Goal: Transaction & Acquisition: Purchase product/service

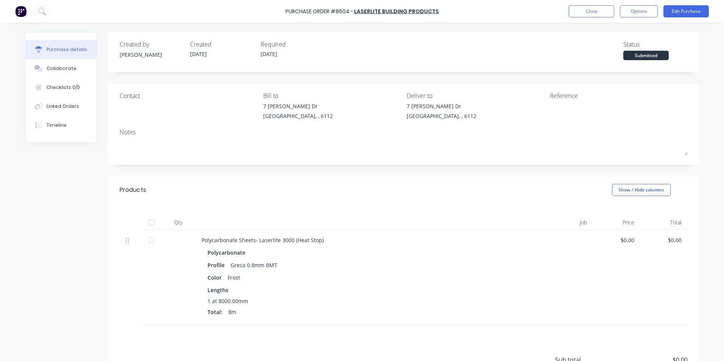
click at [554, 71] on div "Created by [PERSON_NAME] Created [DATE] Required [DATE] Status Submitted" at bounding box center [403, 52] width 591 height 40
click at [586, 9] on button "Close" at bounding box center [591, 11] width 45 height 12
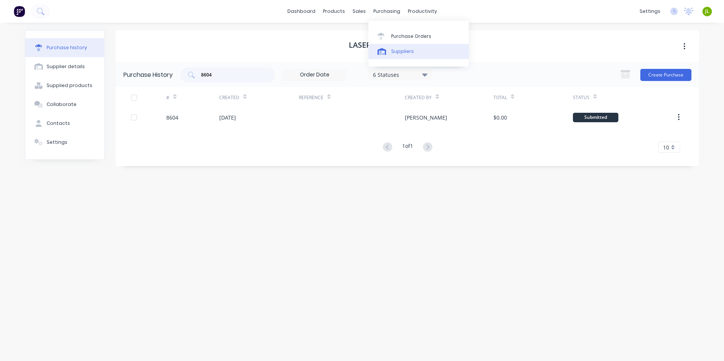
click at [404, 45] on link "Suppliers" at bounding box center [418, 51] width 100 height 15
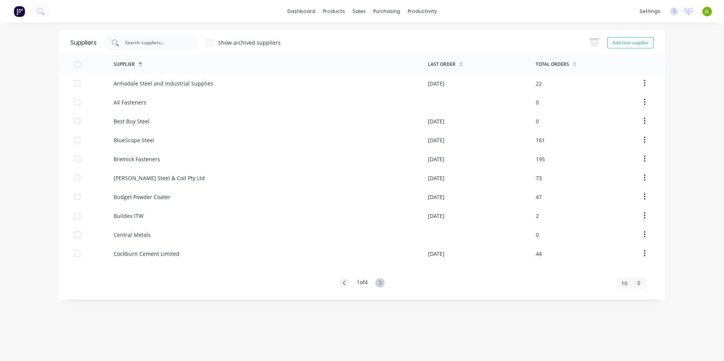
click at [164, 47] on div at bounding box center [151, 42] width 95 height 15
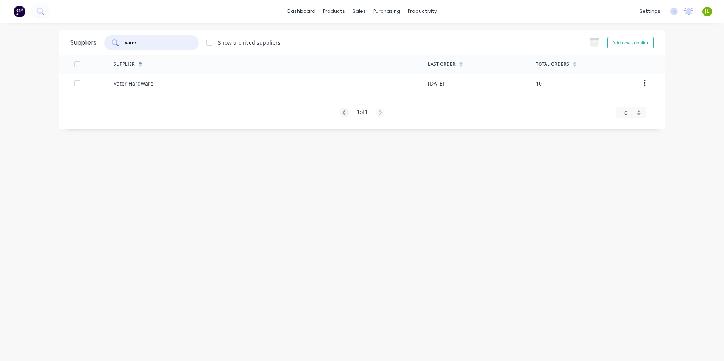
type input "vater"
click at [237, 73] on div "Supplier" at bounding box center [271, 64] width 314 height 19
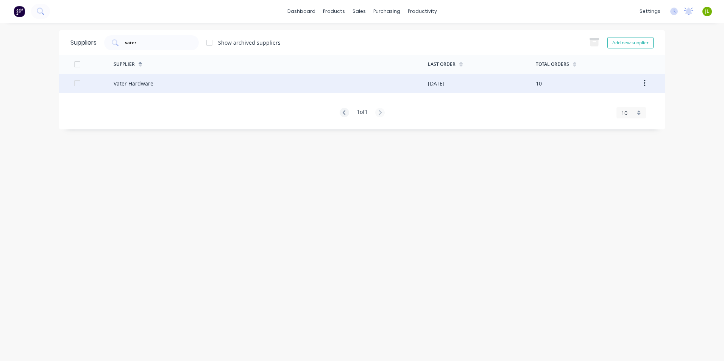
click at [231, 81] on div "Vater Hardware" at bounding box center [271, 83] width 314 height 19
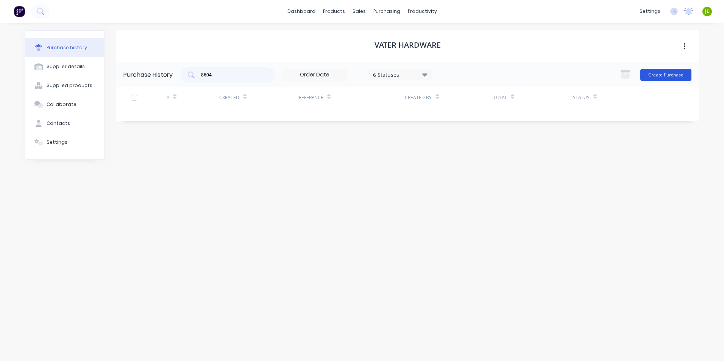
click at [663, 72] on button "Create Purchase" at bounding box center [665, 75] width 51 height 12
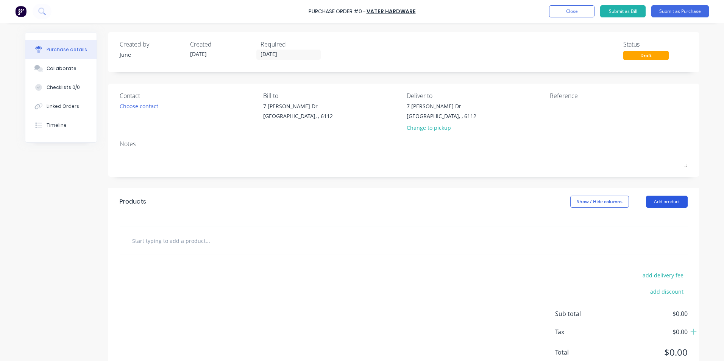
click at [663, 201] on button "Add product" at bounding box center [667, 202] width 42 height 12
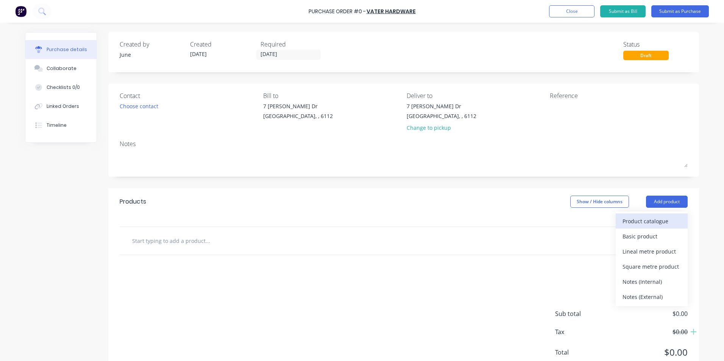
click at [637, 216] on div "Product catalogue" at bounding box center [651, 221] width 58 height 11
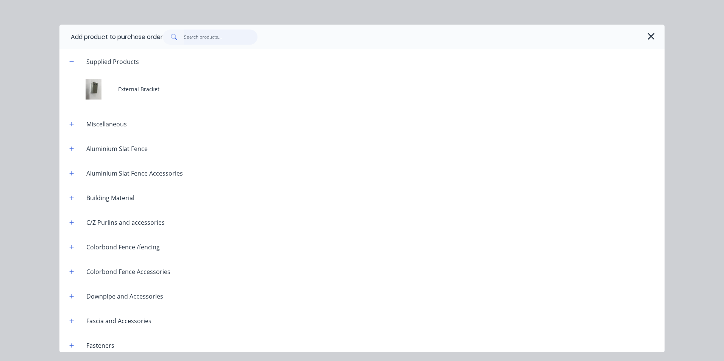
click at [186, 37] on input "text" at bounding box center [221, 37] width 74 height 15
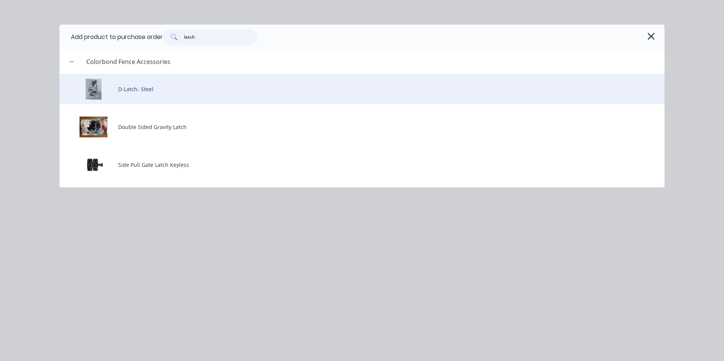
type input "latch"
click at [185, 82] on div "D-Latch- Steel" at bounding box center [361, 89] width 605 height 30
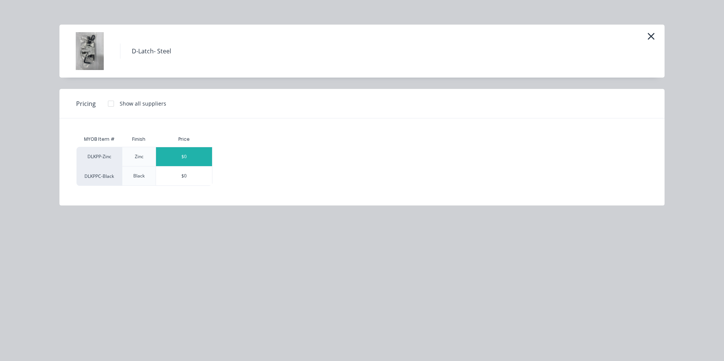
click at [192, 161] on div "$0" at bounding box center [184, 156] width 56 height 19
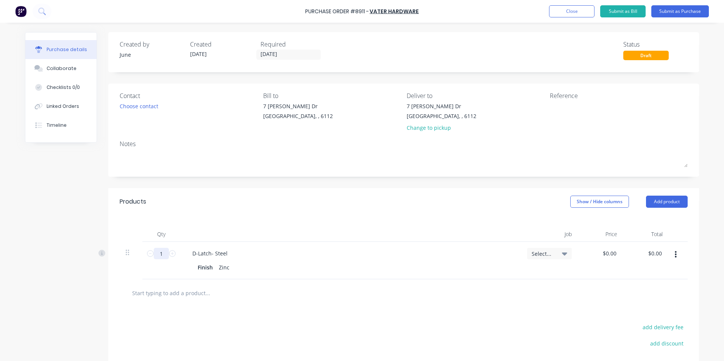
click at [160, 254] on input "1" at bounding box center [161, 253] width 15 height 11
type input "50"
click at [245, 251] on div "D-Latch- Steel" at bounding box center [350, 253] width 329 height 11
click at [672, 260] on button "button" at bounding box center [676, 255] width 18 height 14
click at [662, 292] on button "Duplicate" at bounding box center [652, 289] width 64 height 15
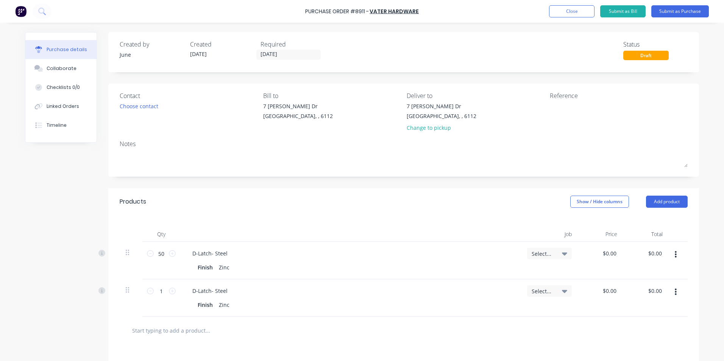
click at [675, 295] on icon "button" at bounding box center [676, 292] width 2 height 8
click at [660, 313] on button "Edit" at bounding box center [652, 312] width 64 height 15
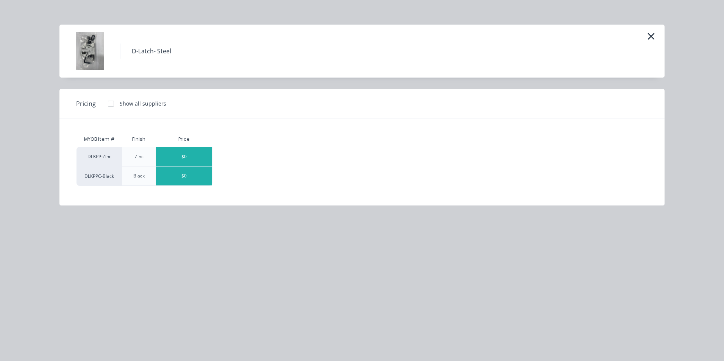
click at [200, 178] on div "$0" at bounding box center [184, 176] width 56 height 19
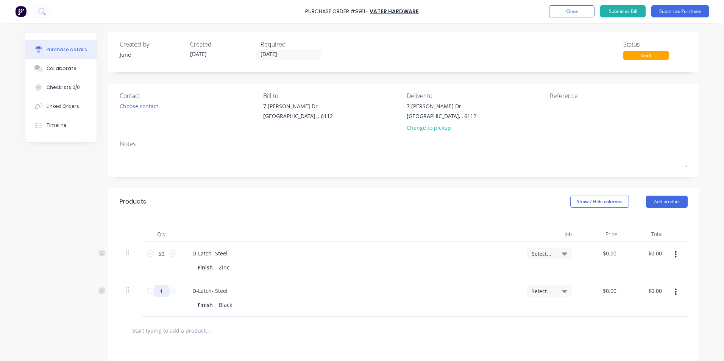
click at [161, 292] on input "1" at bounding box center [161, 290] width 15 height 11
type input "20"
click at [281, 277] on div "D-Latch- Steel Finish Zinc" at bounding box center [350, 260] width 341 height 37
click at [70, 168] on div "Created by June Created [DATE] Required [DATE] Status Draft Contact Choose cont…" at bounding box center [362, 250] width 674 height 437
click at [410, 127] on div "Change to pickup" at bounding box center [442, 128] width 70 height 8
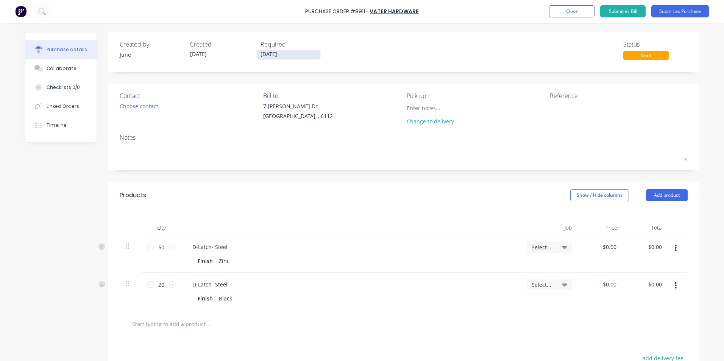
click at [279, 54] on input "[DATE]" at bounding box center [289, 54] width 64 height 9
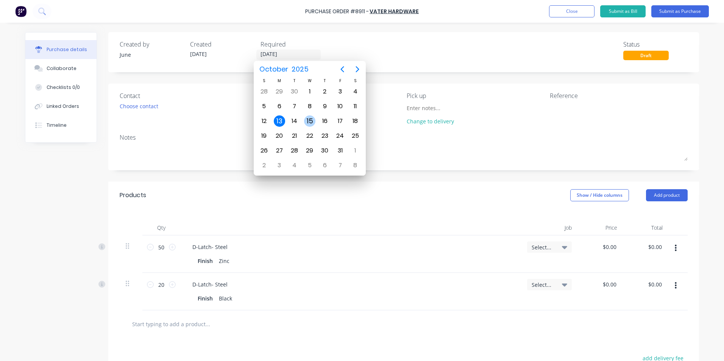
click at [307, 119] on div "15" at bounding box center [309, 120] width 11 height 11
type input "[DATE]"
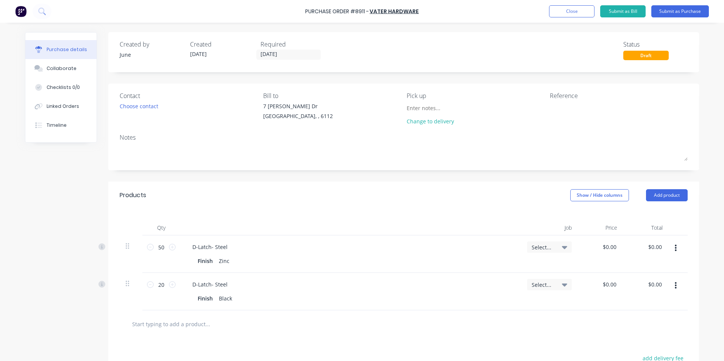
click at [227, 95] on div "Contact" at bounding box center [189, 95] width 138 height 9
click at [686, 12] on button "Submit as Purchase" at bounding box center [680, 11] width 58 height 12
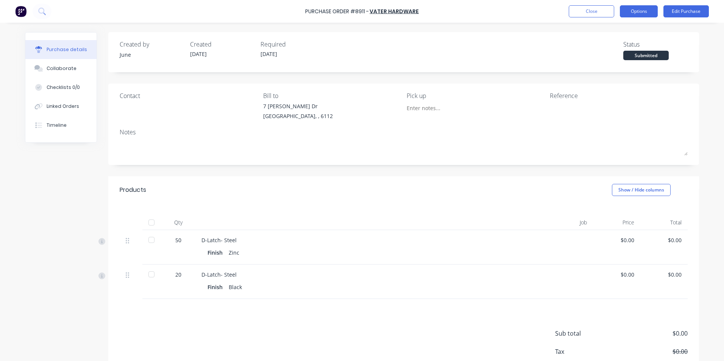
click at [639, 14] on button "Options" at bounding box center [639, 11] width 38 height 12
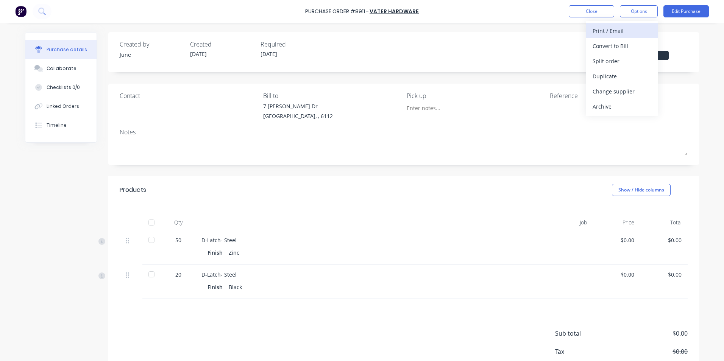
click at [626, 34] on div "Print / Email" at bounding box center [622, 30] width 58 height 11
click at [594, 60] on div "Without pricing" at bounding box center [622, 61] width 58 height 11
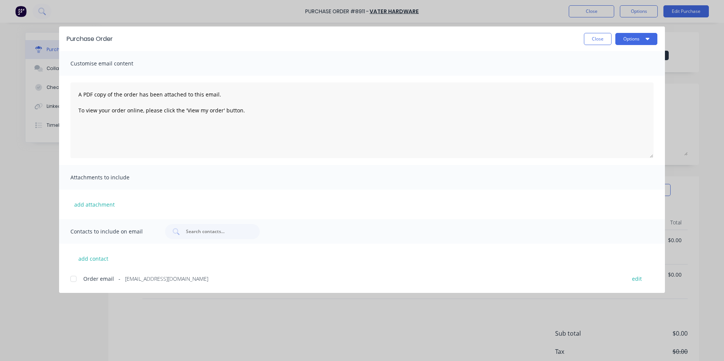
click at [83, 281] on div "Order email - [EMAIL_ADDRESS][DOMAIN_NAME] edit" at bounding box center [367, 278] width 594 height 10
drag, startPoint x: 632, startPoint y: 36, endPoint x: 630, endPoint y: 45, distance: 8.8
click at [632, 37] on button "Options" at bounding box center [636, 39] width 42 height 12
click at [615, 84] on div "Email" at bounding box center [621, 88] width 58 height 11
click at [521, 302] on div "Purchase Order Close Options Customise email content A PDF copy of the order ha…" at bounding box center [362, 180] width 724 height 361
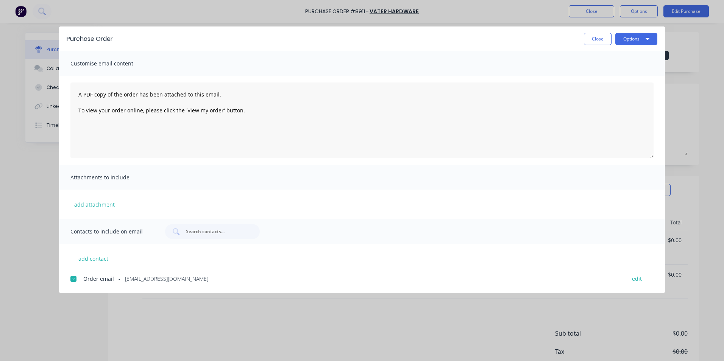
click at [327, 309] on div "Purchase Order Close Options Customise email content A PDF copy of the order ha…" at bounding box center [362, 180] width 724 height 361
click at [595, 36] on button "Close" at bounding box center [598, 39] width 28 height 12
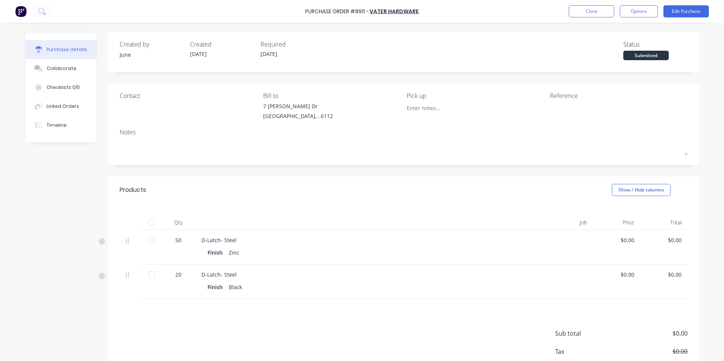
click at [479, 183] on div "Products Show / Hide columns" at bounding box center [403, 189] width 591 height 27
click at [315, 198] on div "Products Show / Hide columns" at bounding box center [403, 189] width 591 height 27
click at [592, 11] on button "Close" at bounding box center [591, 11] width 45 height 12
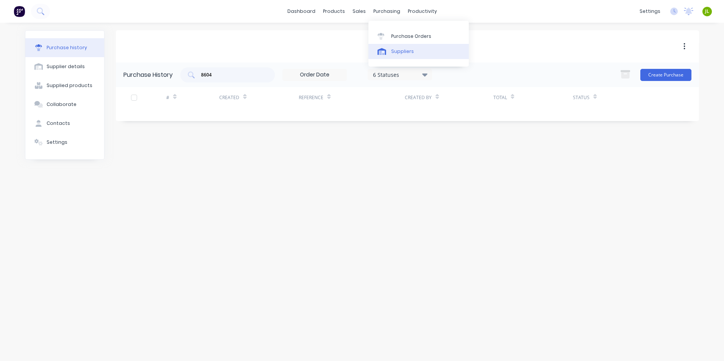
click at [388, 44] on link "Suppliers" at bounding box center [418, 51] width 100 height 15
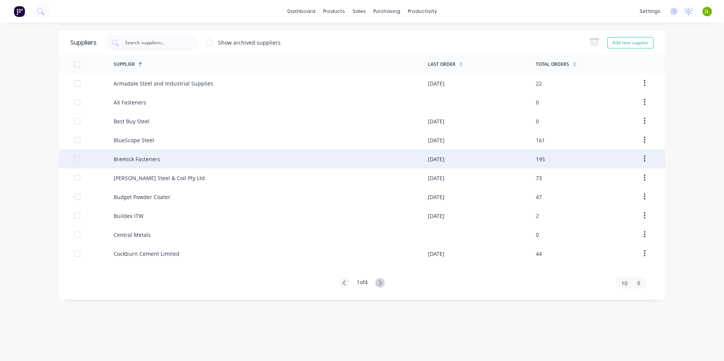
click at [121, 162] on div "Bremick Fasteners" at bounding box center [137, 159] width 47 height 8
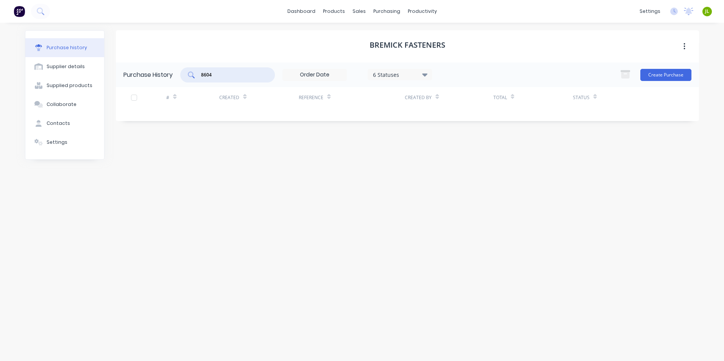
drag, startPoint x: 239, startPoint y: 72, endPoint x: -2, endPoint y: 47, distance: 241.7
click at [0, 47] on html "dashboard products sales purchasing productivity dashboard products Product Cat…" at bounding box center [362, 180] width 724 height 361
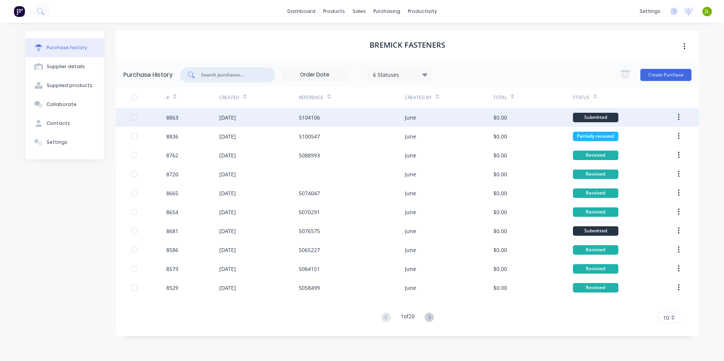
click at [220, 113] on div "[DATE]" at bounding box center [259, 117] width 80 height 19
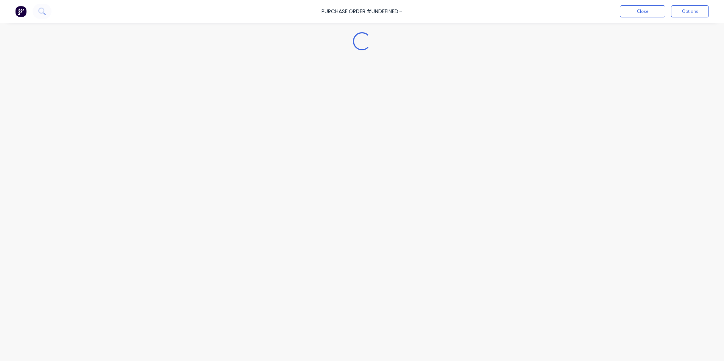
type textarea "x"
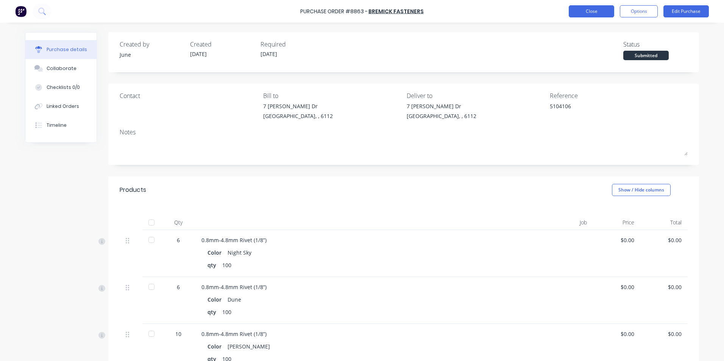
click at [581, 7] on button "Close" at bounding box center [591, 11] width 45 height 12
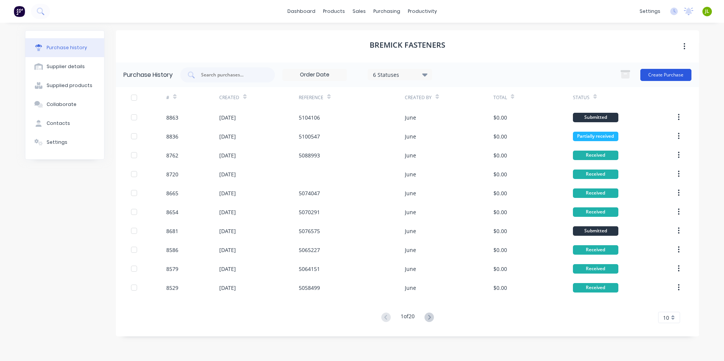
click at [664, 73] on button "Create Purchase" at bounding box center [665, 75] width 51 height 12
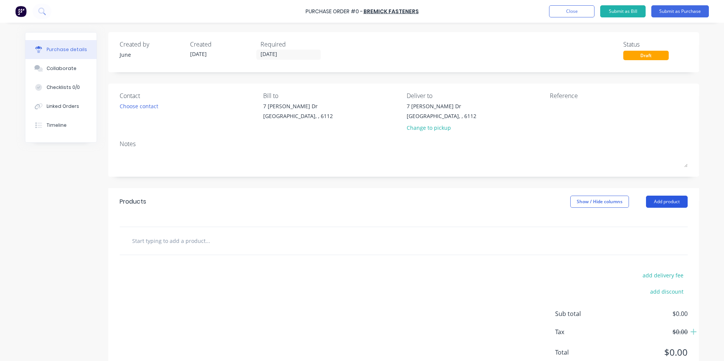
click at [651, 201] on button "Add product" at bounding box center [667, 202] width 42 height 12
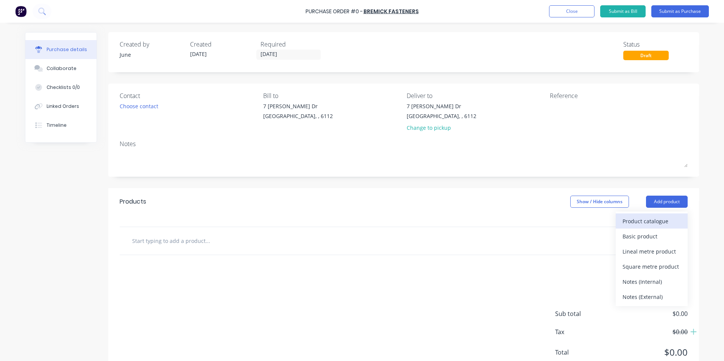
click at [644, 222] on div "Product catalogue" at bounding box center [651, 221] width 58 height 11
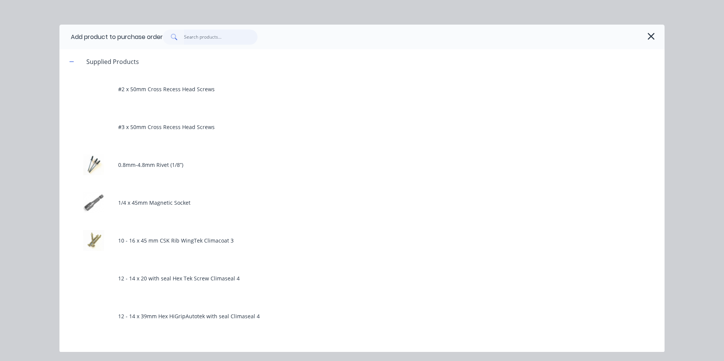
click at [215, 36] on input "text" at bounding box center [221, 37] width 74 height 15
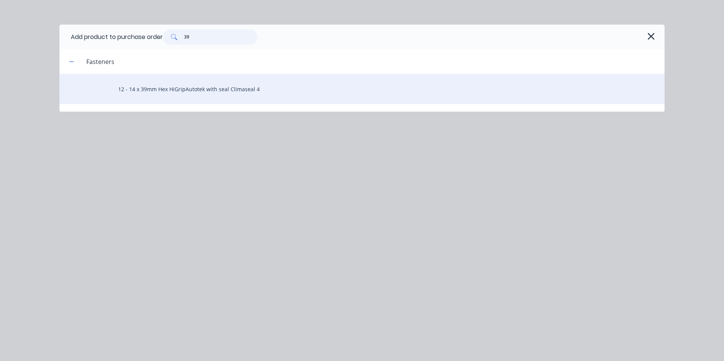
type input "39"
click at [190, 94] on div "12 - 14 x 39mm Hex HiGripAutotek with seal Climaseal 4" at bounding box center [361, 89] width 605 height 30
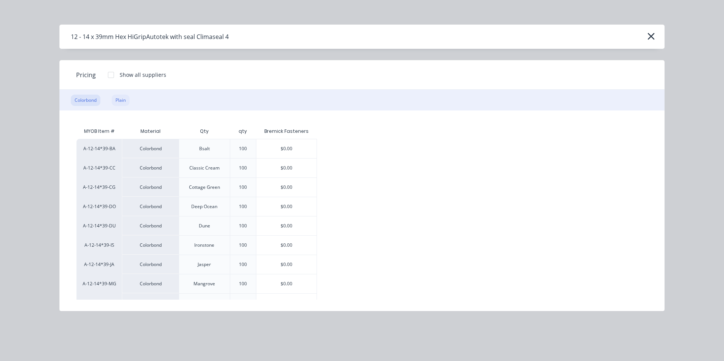
click at [127, 96] on div "Plain" at bounding box center [121, 100] width 18 height 11
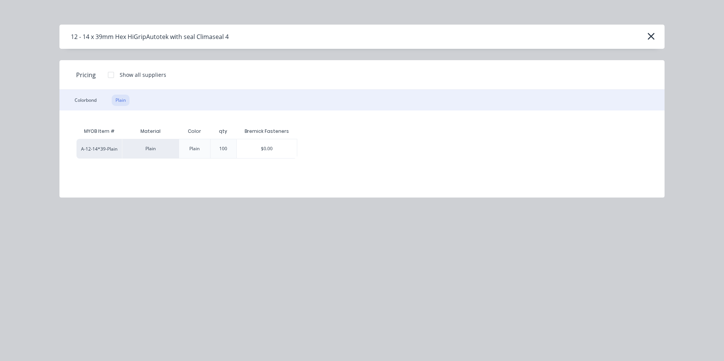
click at [297, 150] on div "$0.00" at bounding box center [266, 149] width 61 height 20
click at [282, 155] on div "$0.00" at bounding box center [267, 148] width 60 height 19
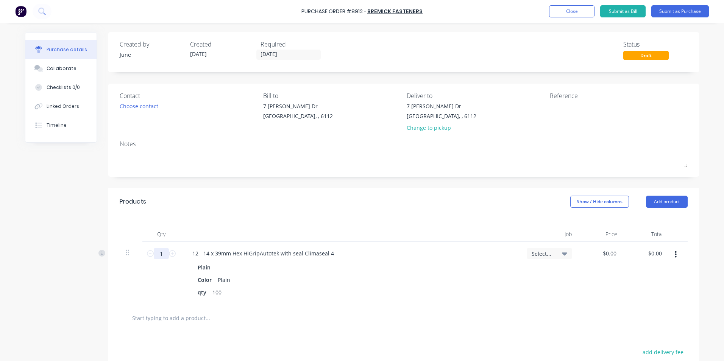
click at [166, 254] on input "1" at bounding box center [161, 253] width 15 height 11
type input "10"
click at [287, 272] on div "Plain" at bounding box center [351, 267] width 306 height 11
click at [669, 258] on button "button" at bounding box center [676, 255] width 18 height 14
click at [664, 289] on button "Duplicate" at bounding box center [652, 289] width 64 height 15
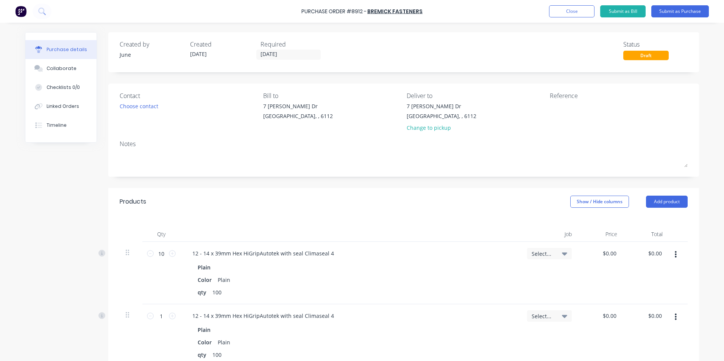
drag, startPoint x: 671, startPoint y: 319, endPoint x: 672, endPoint y: 326, distance: 7.3
click at [672, 321] on button "button" at bounding box center [676, 317] width 18 height 14
click at [670, 338] on button "Edit" at bounding box center [652, 337] width 64 height 15
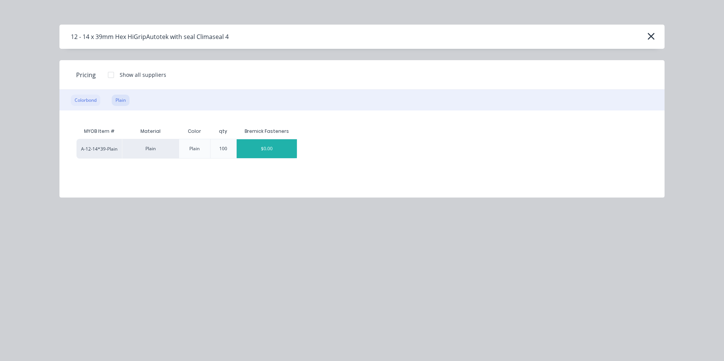
click at [91, 98] on div "Colorbond" at bounding box center [86, 100] width 30 height 11
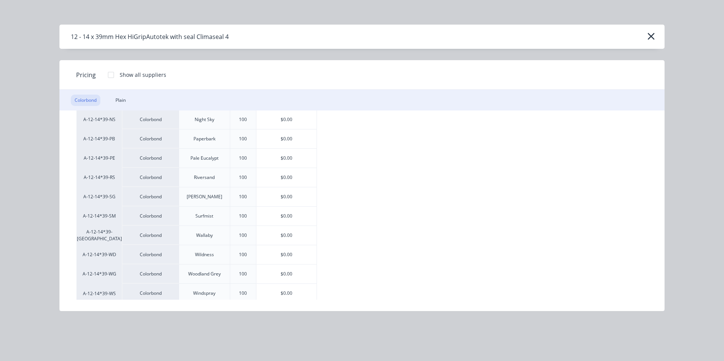
scroll to position [226, 0]
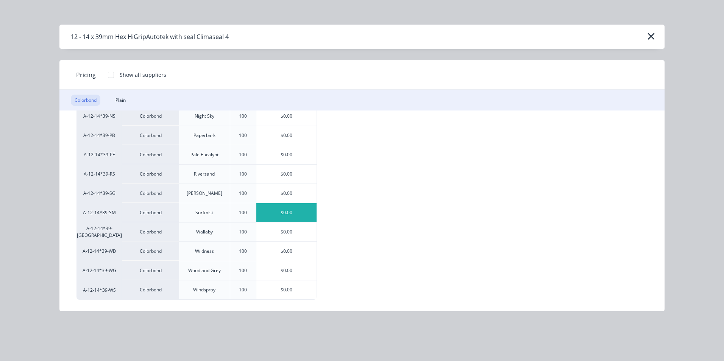
click at [287, 210] on div "$0.00" at bounding box center [286, 212] width 60 height 19
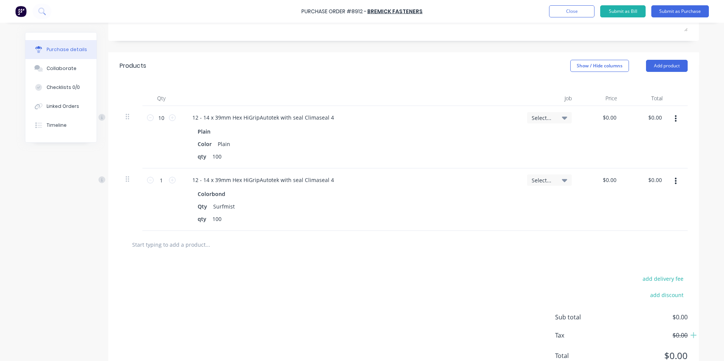
scroll to position [151, 0]
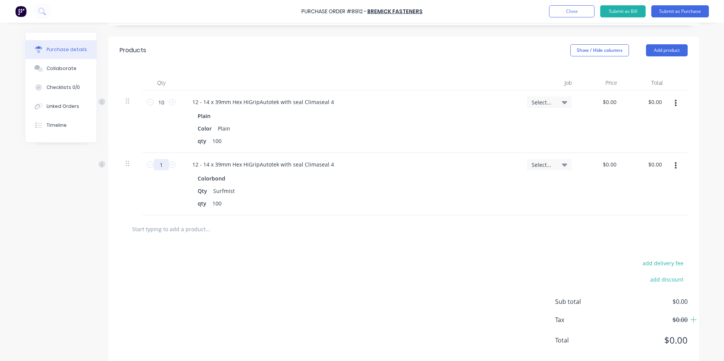
click at [156, 164] on input "1" at bounding box center [161, 164] width 15 height 11
type input "10"
click at [636, 224] on div at bounding box center [404, 228] width 556 height 15
click at [674, 170] on button "button" at bounding box center [676, 166] width 18 height 14
click at [653, 195] on button "Duplicate" at bounding box center [652, 200] width 64 height 15
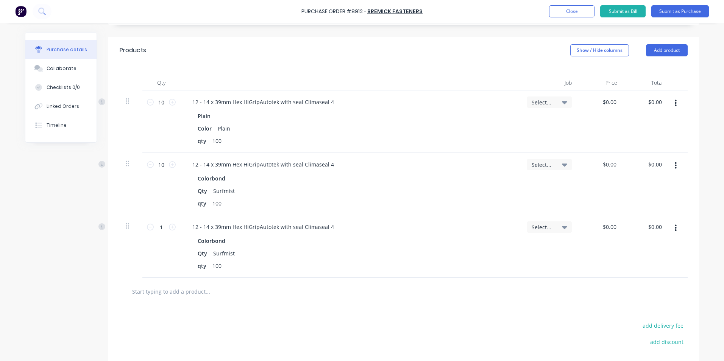
drag, startPoint x: 672, startPoint y: 225, endPoint x: 668, endPoint y: 234, distance: 10.1
click at [668, 234] on button "button" at bounding box center [676, 228] width 18 height 14
click at [663, 245] on button "Edit" at bounding box center [652, 248] width 64 height 15
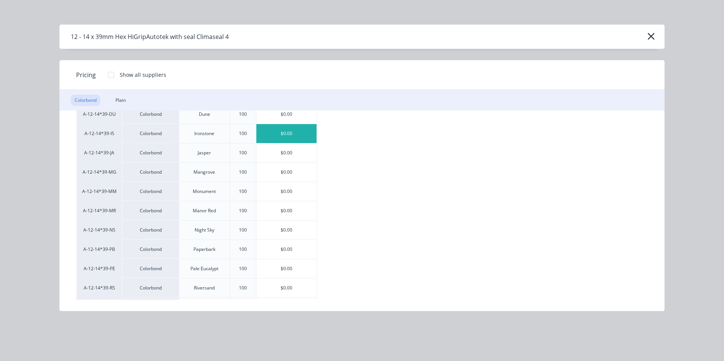
scroll to position [114, 0]
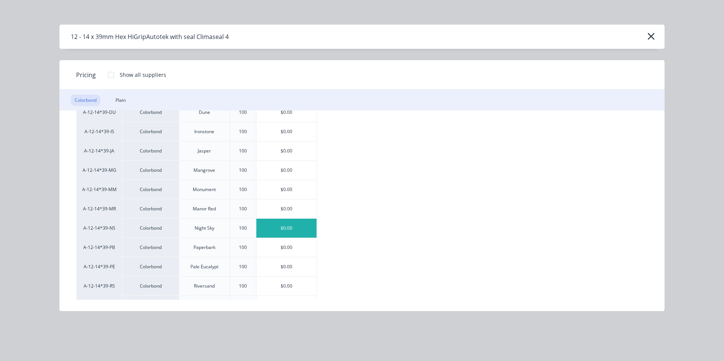
click at [293, 234] on div "$0.00" at bounding box center [286, 228] width 60 height 19
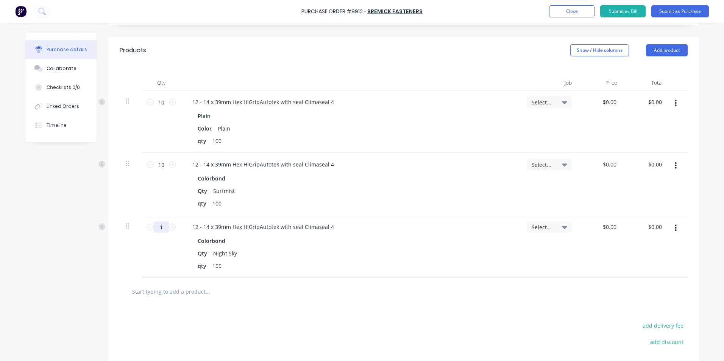
click at [161, 223] on input "1" at bounding box center [161, 226] width 15 height 11
type input "10"
click at [161, 243] on div "10 10" at bounding box center [161, 246] width 38 height 62
click at [374, 267] on div "qty 100" at bounding box center [349, 265] width 309 height 11
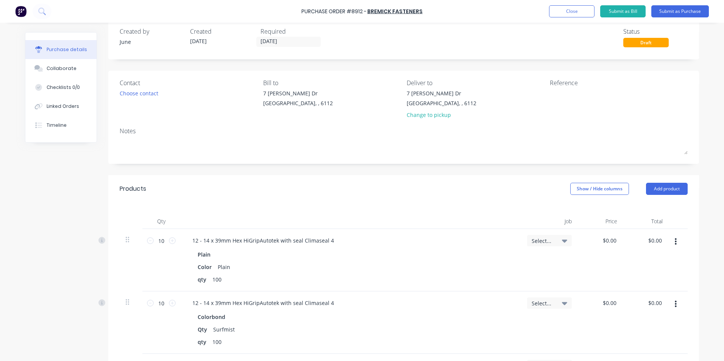
scroll to position [0, 0]
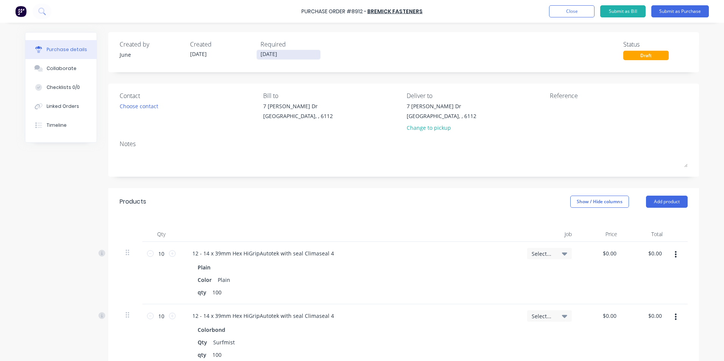
click at [262, 53] on input "[DATE]" at bounding box center [289, 54] width 64 height 9
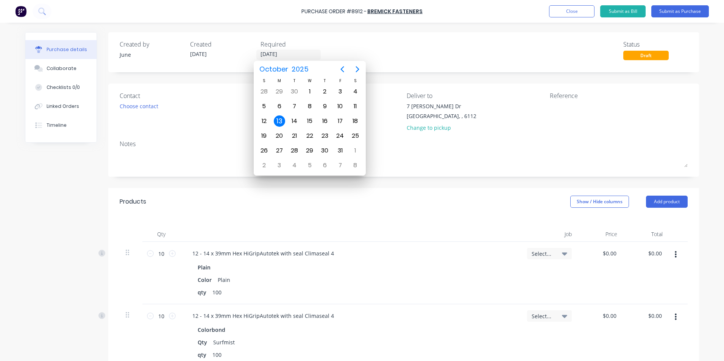
click at [447, 48] on div "Created by June Created [DATE] Required [DATE] Status Draft" at bounding box center [404, 50] width 568 height 20
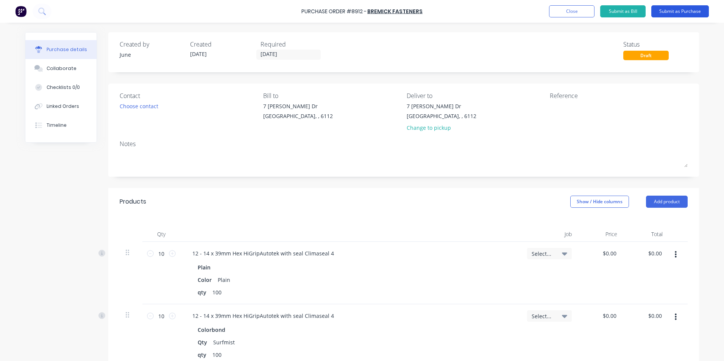
click at [681, 13] on button "Submit as Purchase" at bounding box center [680, 11] width 58 height 12
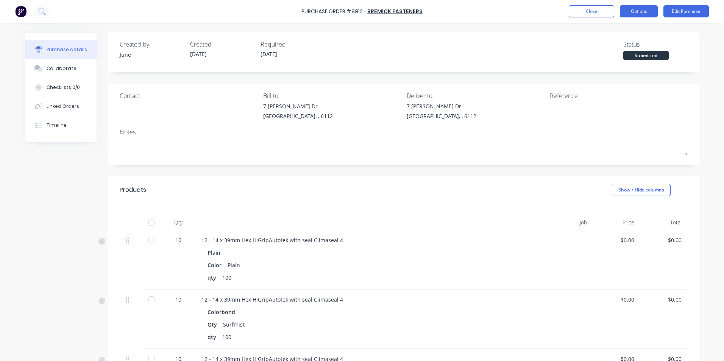
click at [640, 10] on button "Options" at bounding box center [639, 11] width 38 height 12
click at [490, 37] on div "Created by June Created [DATE] Required [DATE] Status Submitted" at bounding box center [403, 52] width 591 height 40
click at [678, 9] on button "Edit Purchase" at bounding box center [685, 11] width 45 height 12
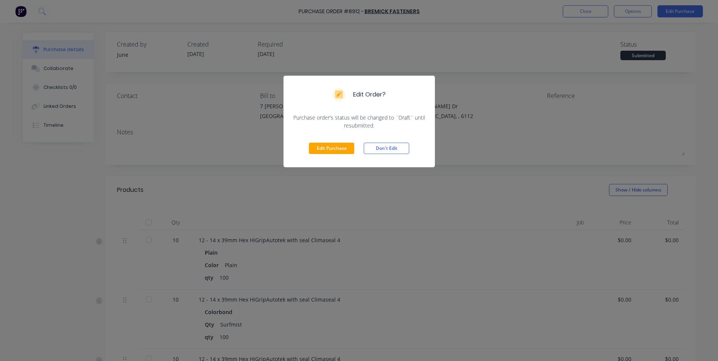
click at [326, 156] on div "Edit Purchase Don't Edit" at bounding box center [359, 148] width 151 height 38
click at [329, 153] on button "Edit Purchase" at bounding box center [331, 148] width 45 height 11
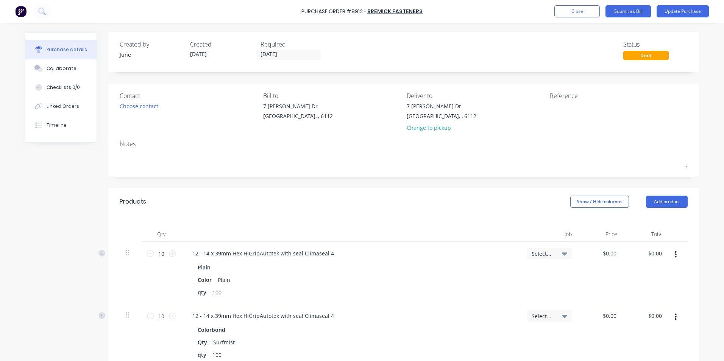
click at [533, 105] on div "[STREET_ADDRESS][PERSON_NAME][PERSON_NAME] Change to pickup" at bounding box center [476, 118] width 138 height 33
click at [558, 106] on textarea at bounding box center [597, 110] width 95 height 17
type textarea "510"
type textarea "x"
type textarea "5109"
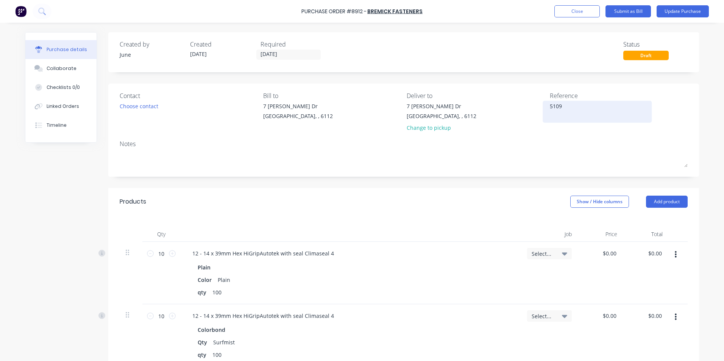
type textarea "x"
type textarea "51092"
type textarea "x"
type textarea "510927"
type textarea "x"
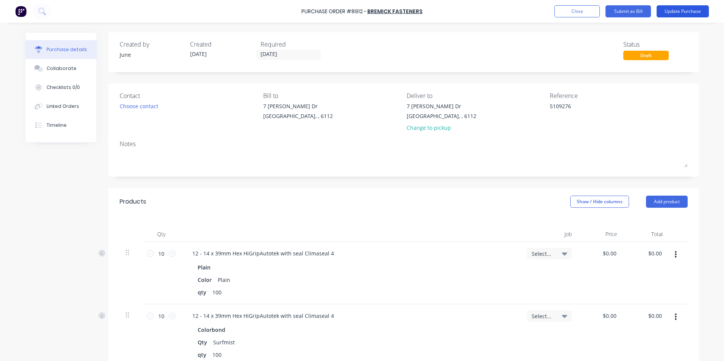
type textarea "5109276"
type textarea "x"
type textarea "5109276"
click at [675, 10] on button "Update Purchase" at bounding box center [682, 11] width 52 height 12
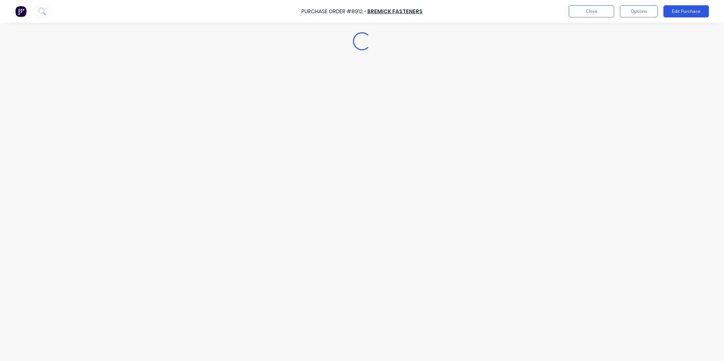
type textarea "x"
